Goal: Check status: Check status

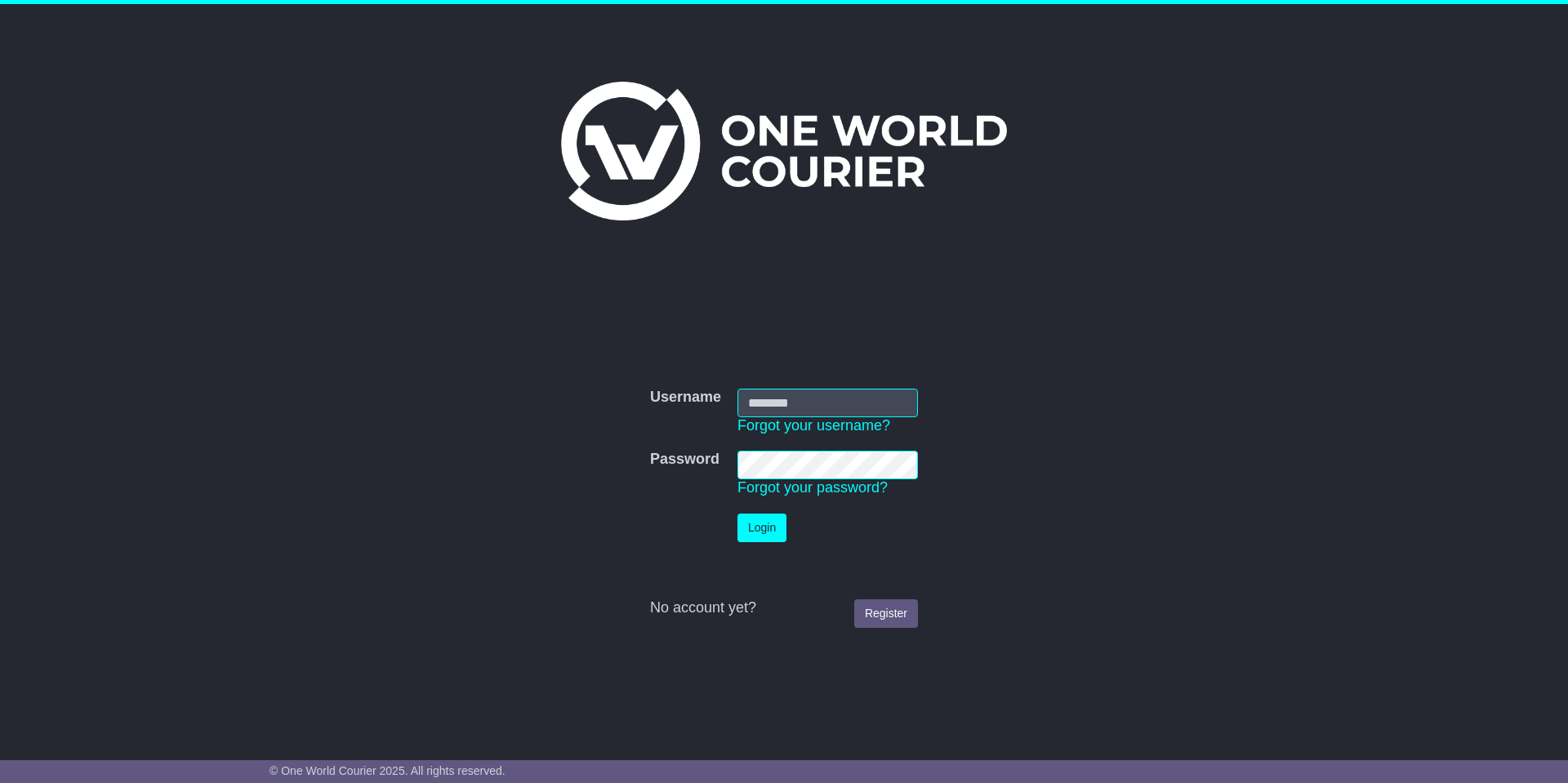
click at [816, 390] on input "Username" at bounding box center [828, 403] width 181 height 28
click at [810, 404] on input "Username" at bounding box center [828, 403] width 181 height 28
type input "**********"
click at [738, 514] on button "Login" at bounding box center [762, 528] width 49 height 28
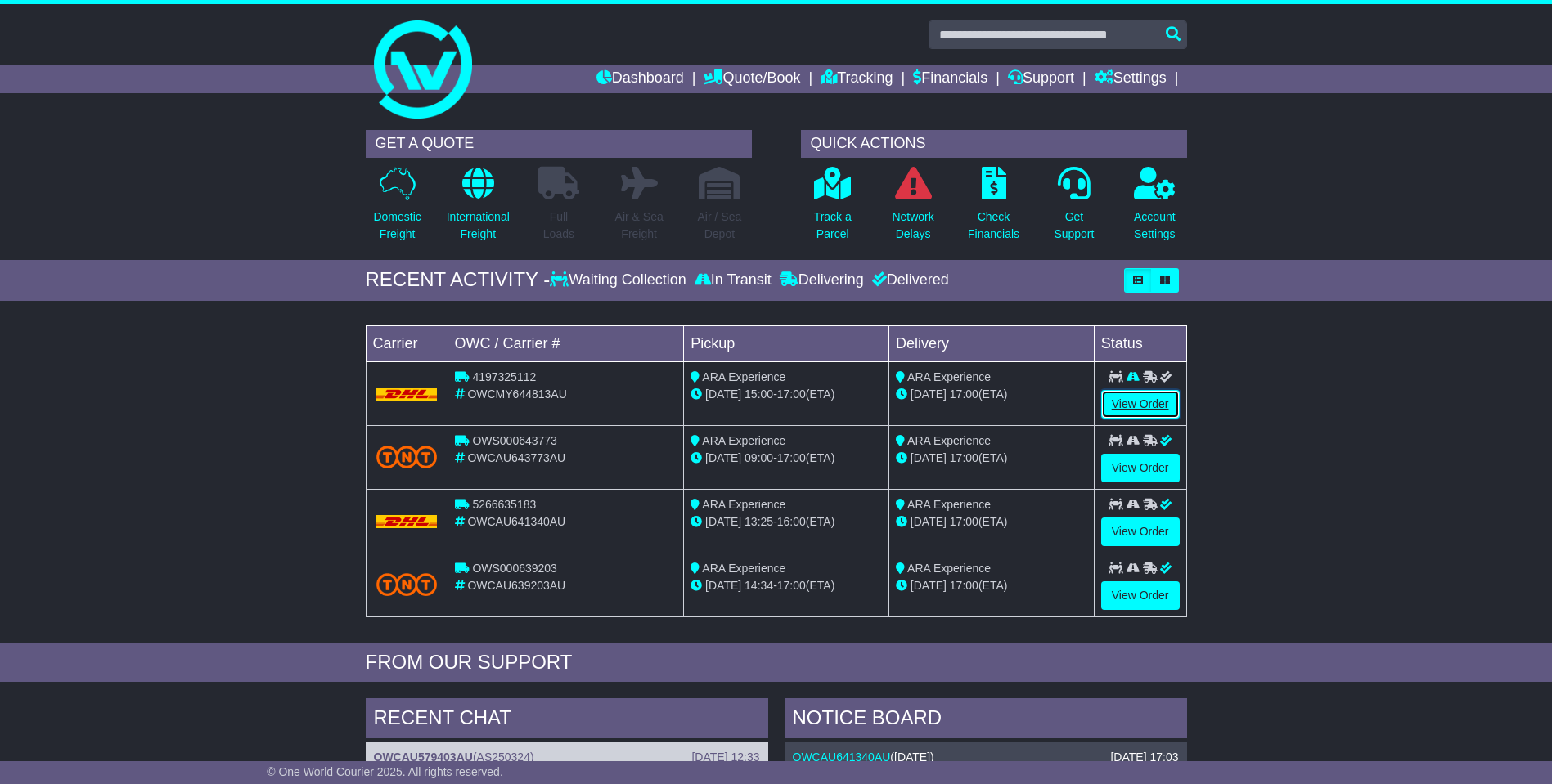
click at [1130, 403] on link "View Order" at bounding box center [1141, 404] width 79 height 28
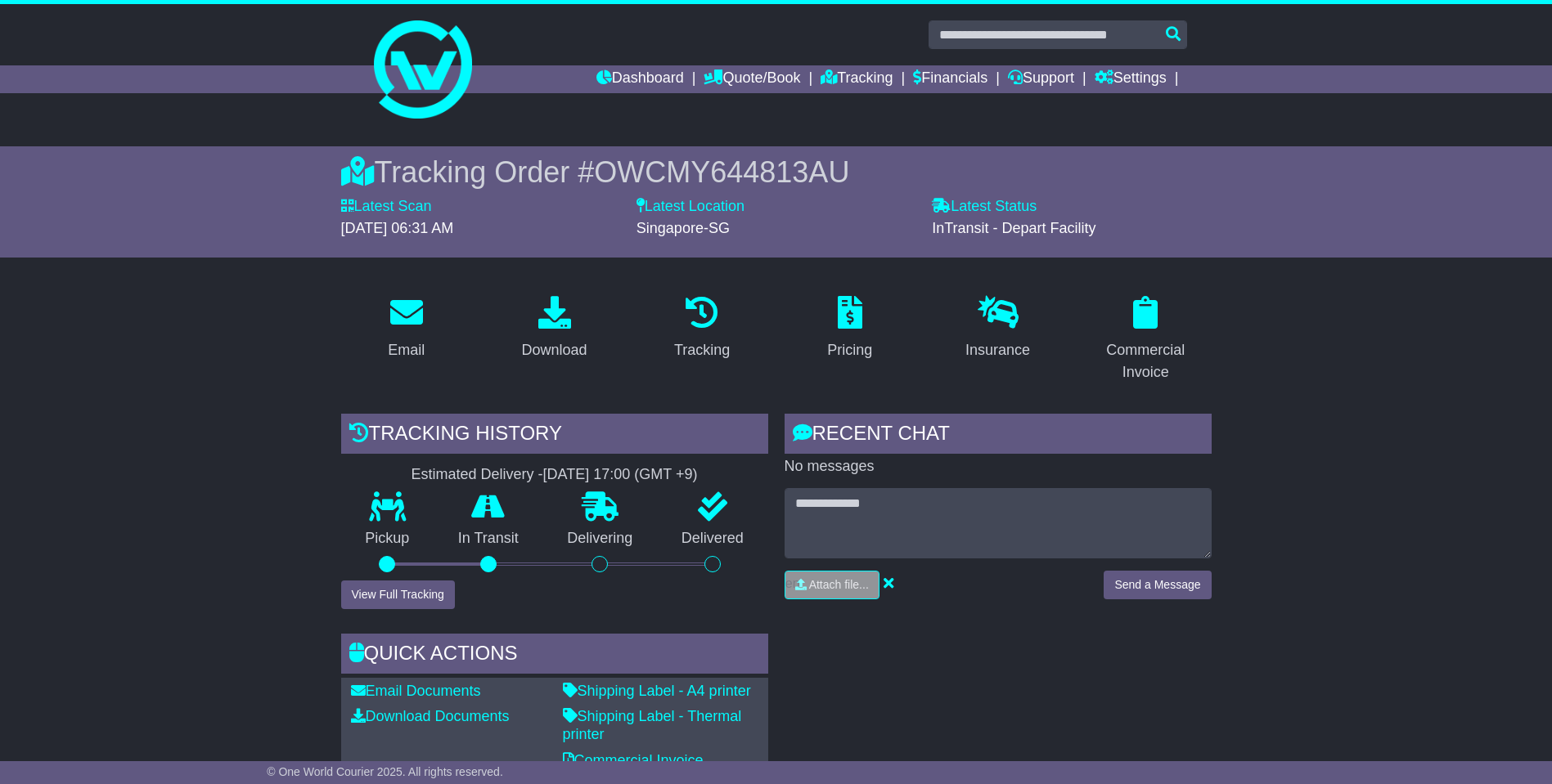
click at [428, 611] on div "Tracking history Estimated Delivery - [DATE] 17:00 (GMT +9) Pickup In Transit P…" at bounding box center [555, 624] width 443 height 421
click at [428, 608] on button "View Full Tracking" at bounding box center [397, 594] width 114 height 28
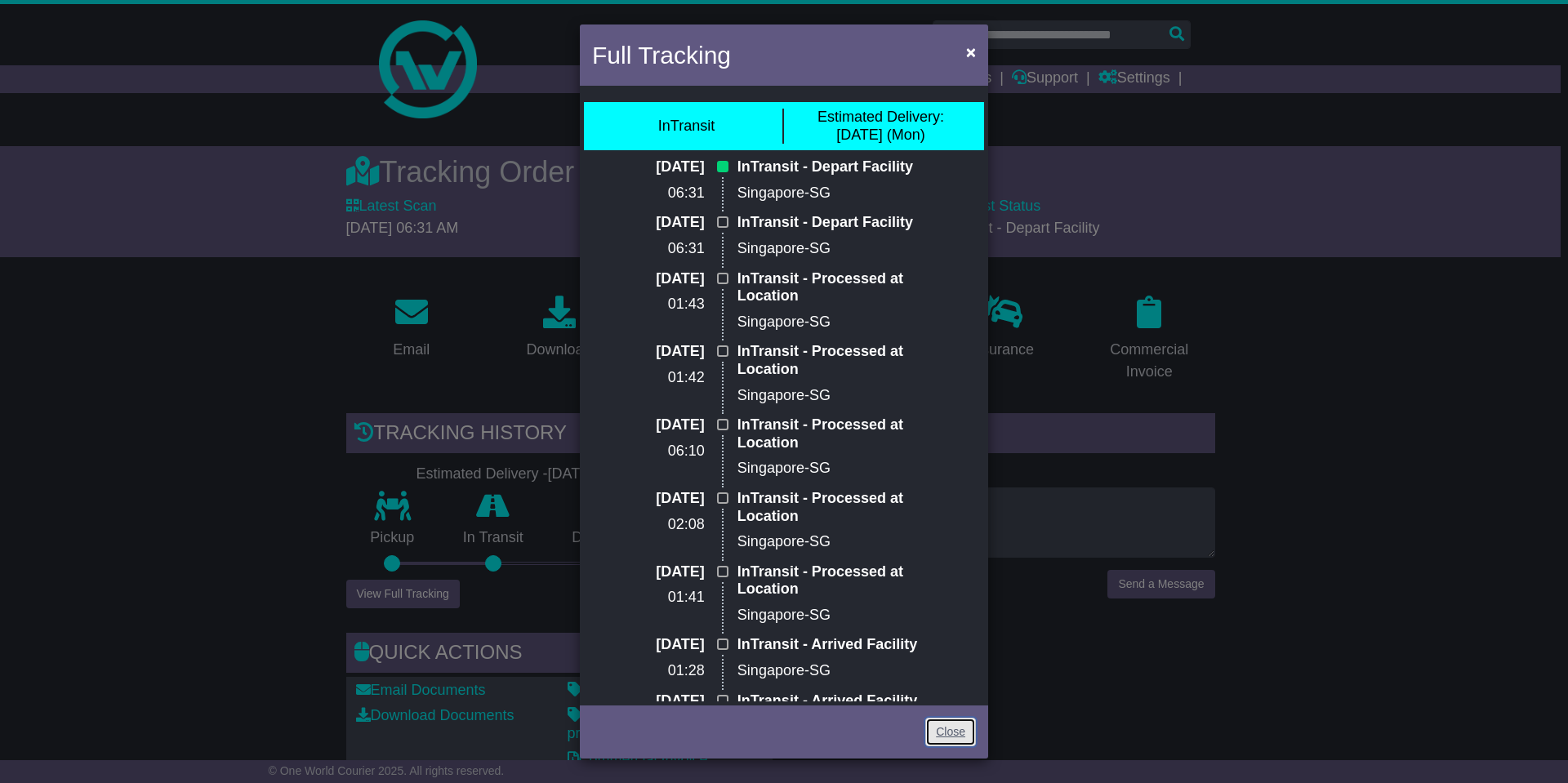
click at [943, 726] on link "Close" at bounding box center [951, 732] width 51 height 28
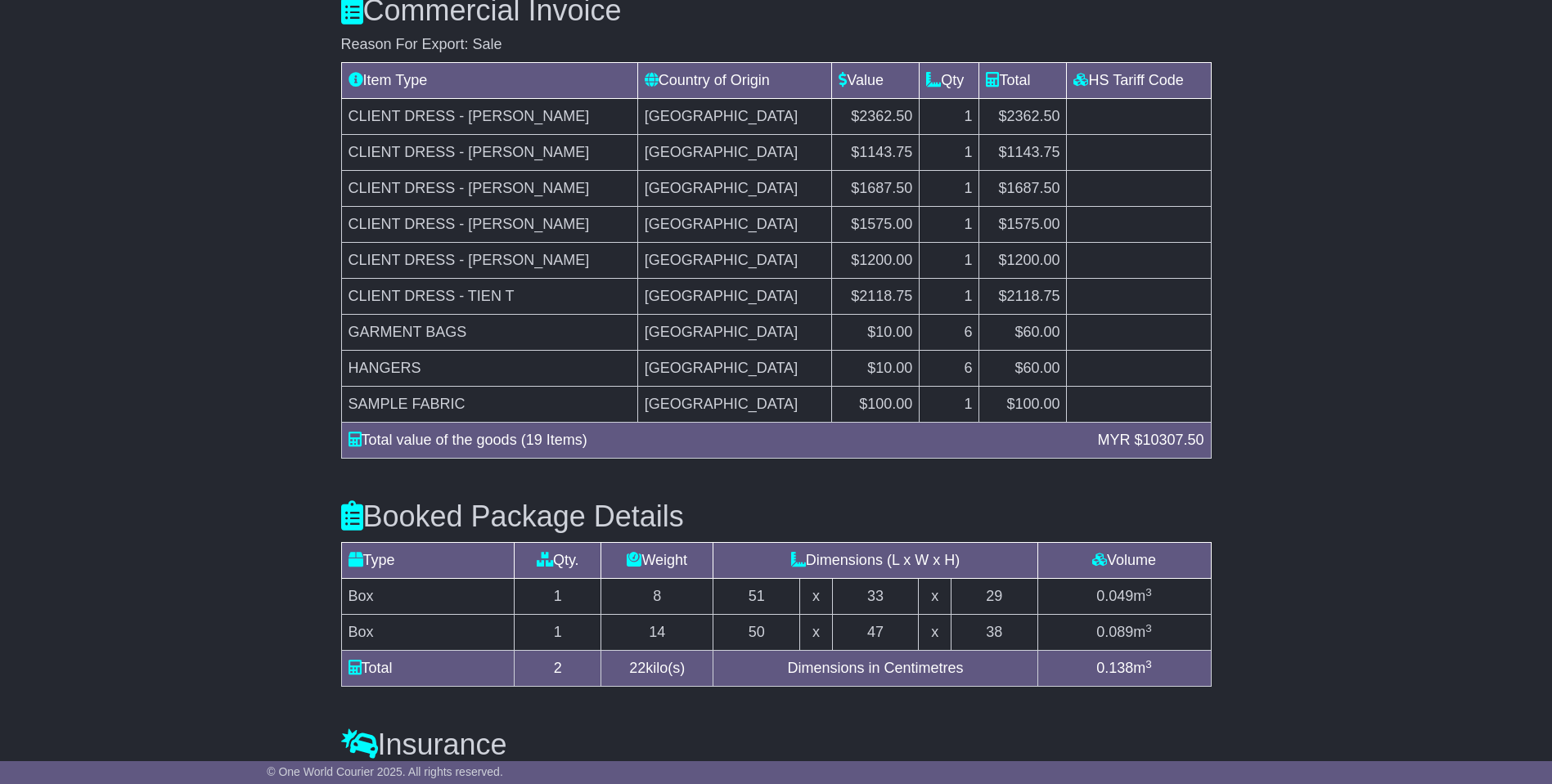
scroll to position [1732, 0]
